Goal: Transaction & Acquisition: Purchase product/service

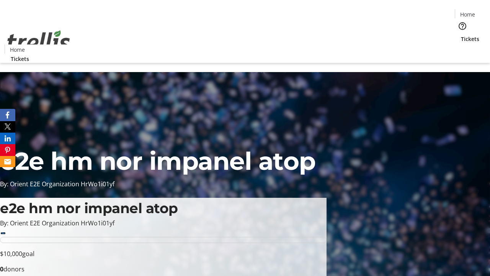
click at [461, 35] on span "Tickets" at bounding box center [470, 39] width 18 height 8
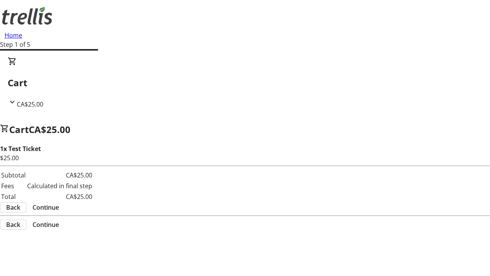
click at [59, 203] on span "Continue" at bounding box center [46, 207] width 26 height 9
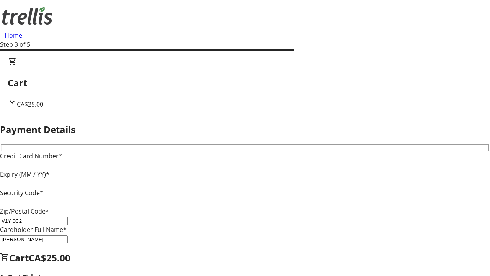
type input "V1Y 0C2"
